Goal: Task Accomplishment & Management: Use online tool/utility

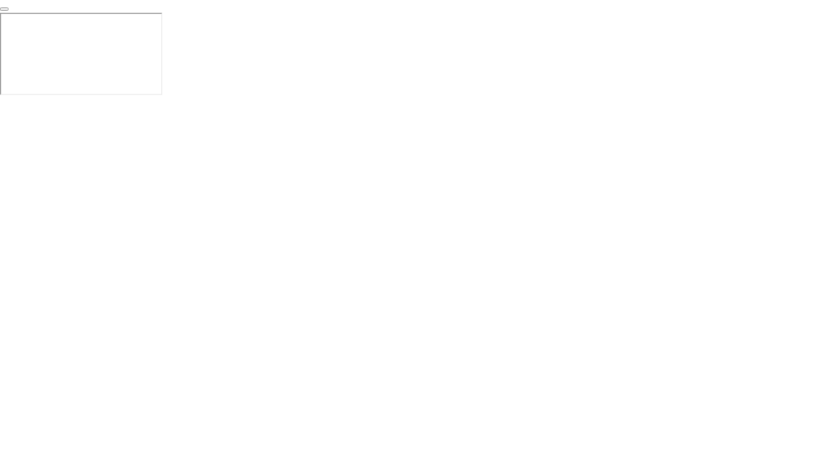
click div "End Proctoring Session"
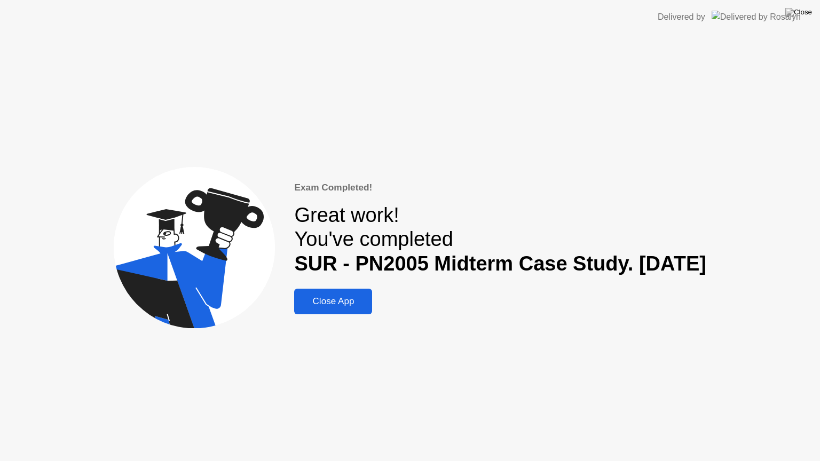
click at [553, 147] on div "Exam Completed! Great work! You've completed SUR - PN2005 Midterm Case Study. […" at bounding box center [410, 247] width 820 height 427
